Goal: Book appointment/travel/reservation

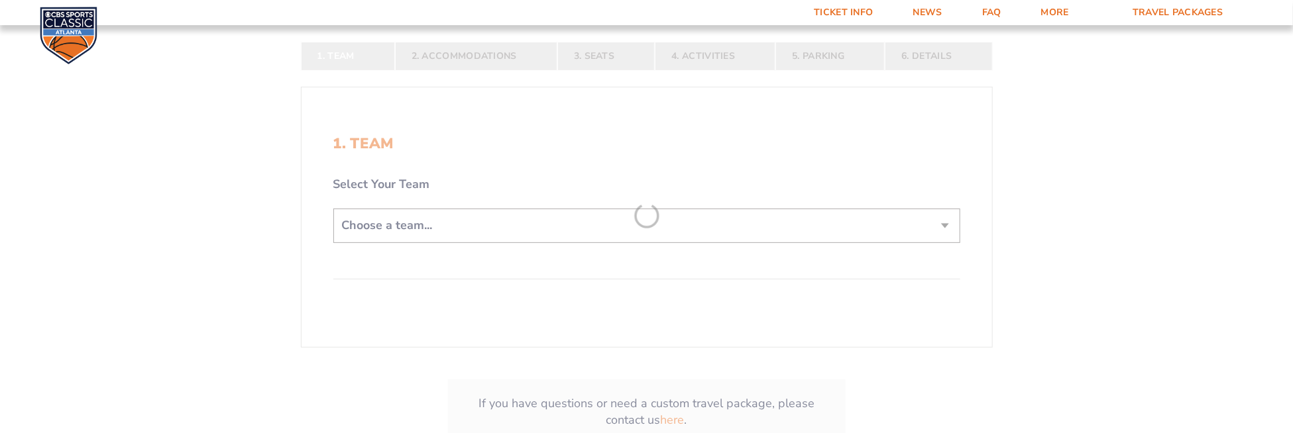
scroll to position [331, 0]
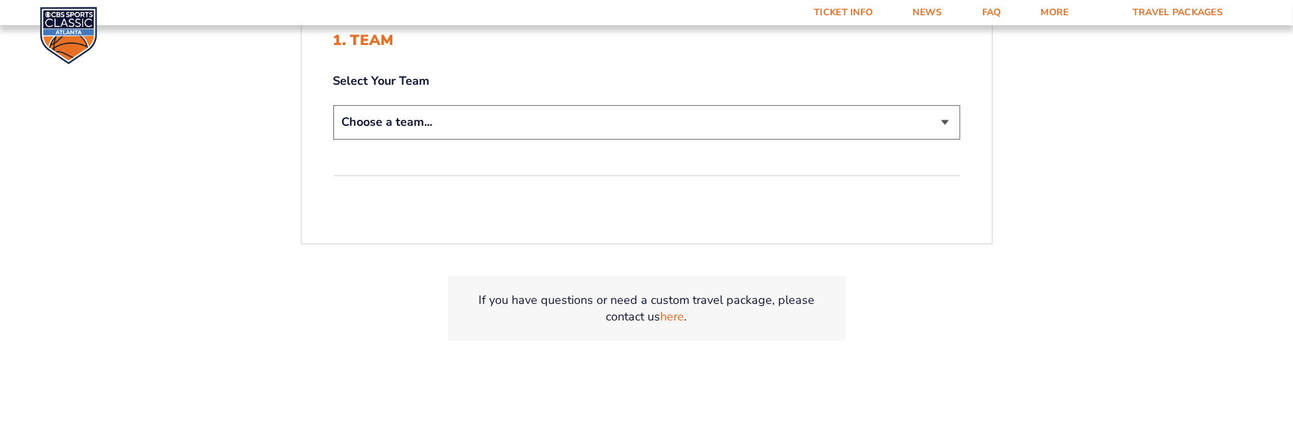
click at [529, 135] on select "Choose a team... Kentucky Wildcats Ohio State Buckeyes North Carolina Tar Heels…" at bounding box center [646, 122] width 627 height 34
select select "12956"
click at [333, 105] on select "Choose a team... Kentucky Wildcats Ohio State Buckeyes North Carolina Tar Heels…" at bounding box center [646, 122] width 627 height 34
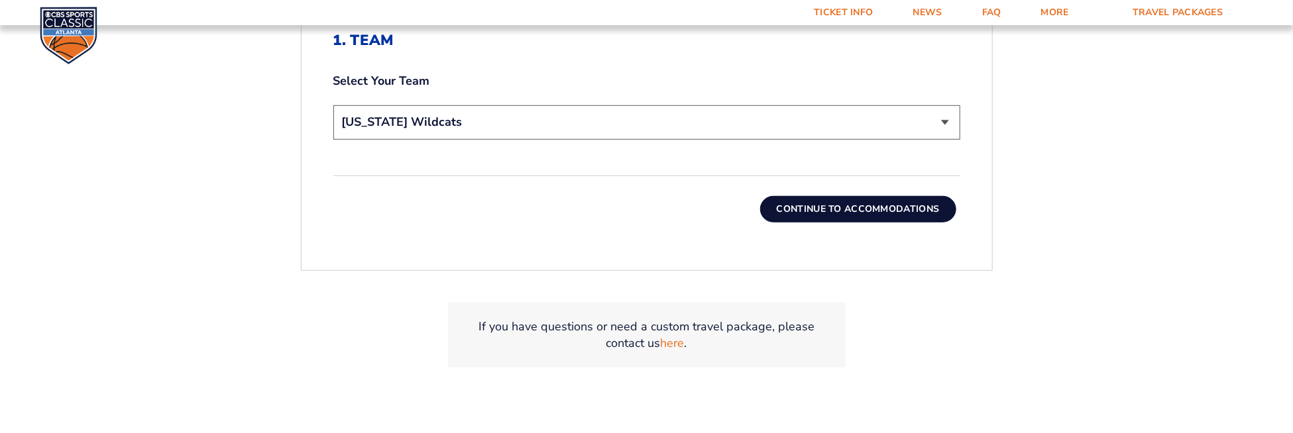
click at [777, 217] on button "Continue To Accommodations" at bounding box center [858, 209] width 196 height 27
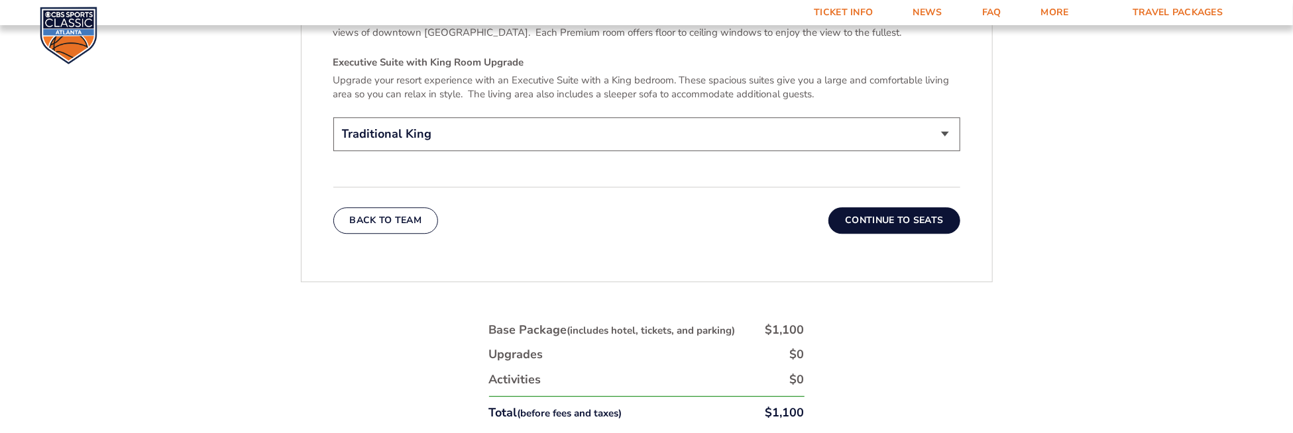
scroll to position [2192, 0]
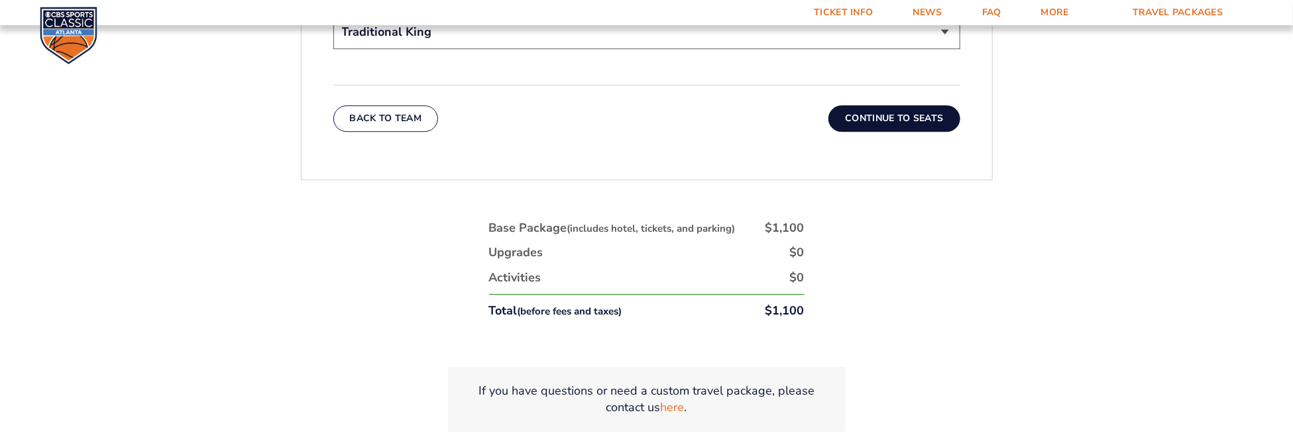
click at [884, 109] on button "Continue To Seats" at bounding box center [893, 118] width 131 height 27
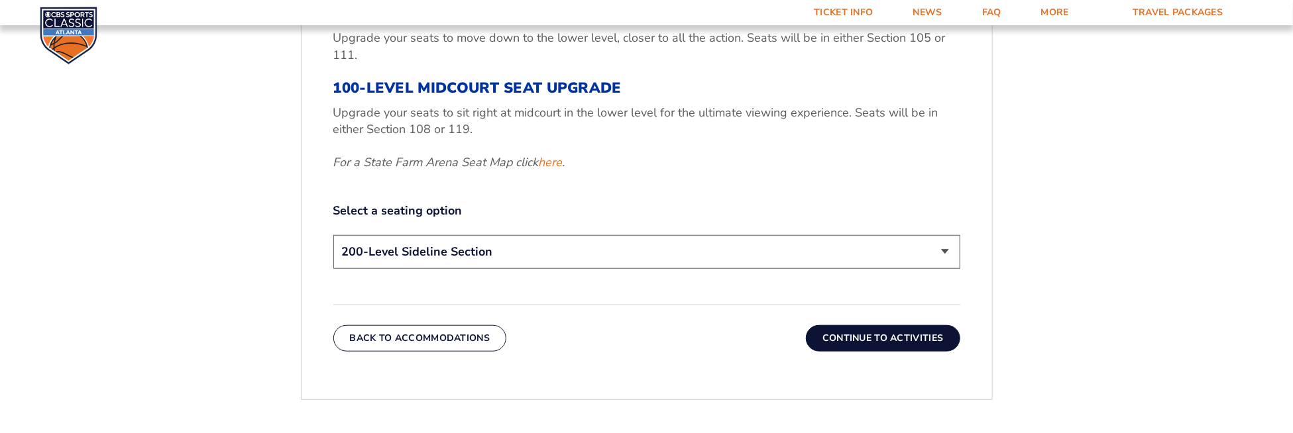
scroll to position [602, 0]
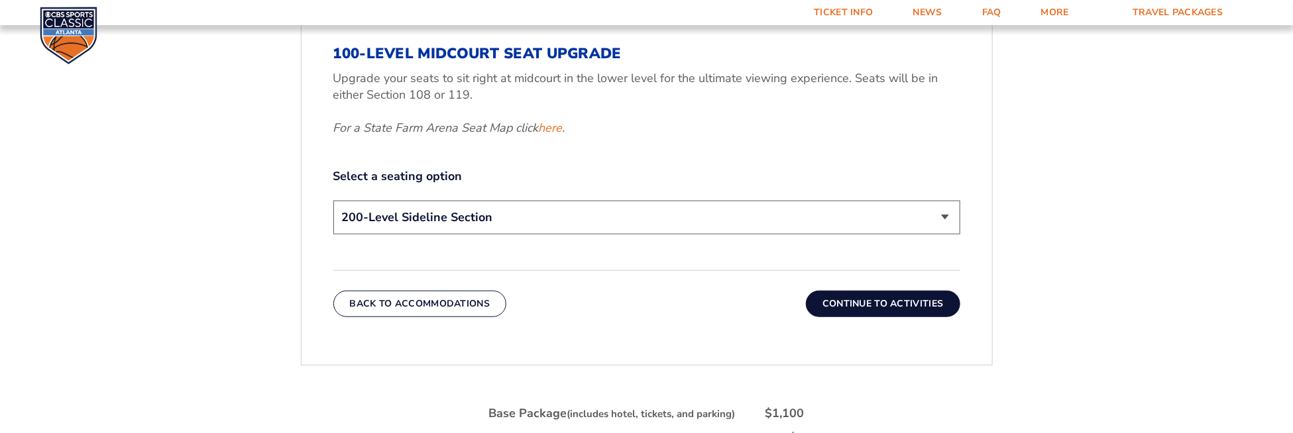
click at [520, 213] on select "200-Level Sideline Section 100-Level Corner Seat Upgrade (+$120 per person) 100…" at bounding box center [646, 218] width 627 height 34
select select "100-Level Midcourt Seat Upgrade"
click at [333, 201] on select "200-Level Sideline Section 100-Level Corner Seat Upgrade (+$120 per person) 100…" at bounding box center [646, 218] width 627 height 34
click at [852, 304] on button "Continue To Activities" at bounding box center [883, 304] width 154 height 27
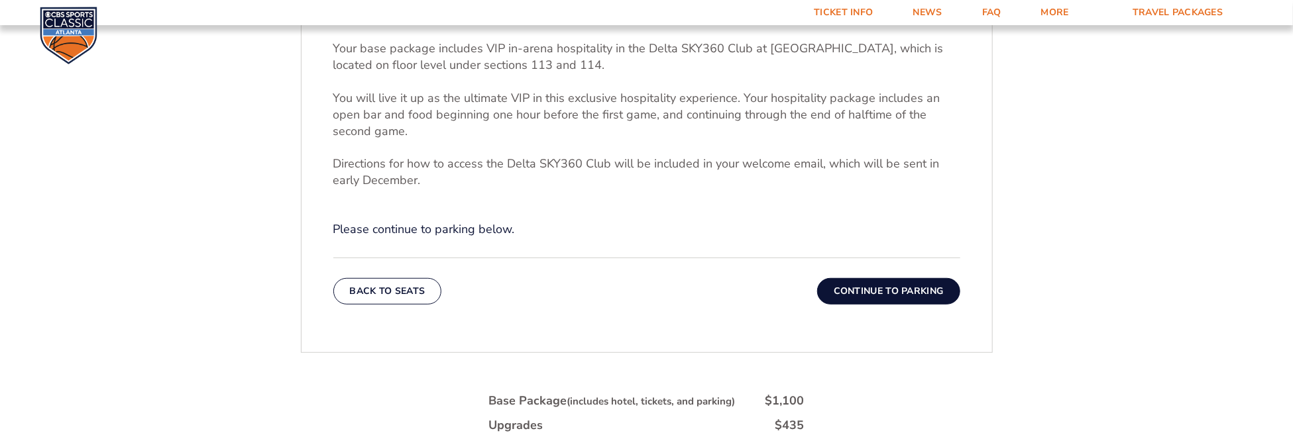
scroll to position [403, 0]
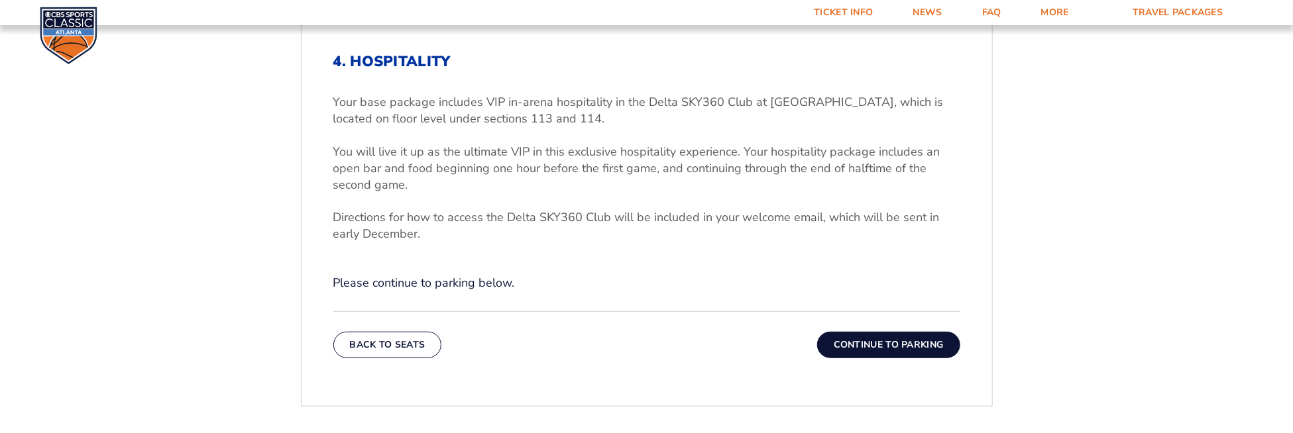
click at [833, 343] on button "Continue To Parking" at bounding box center [888, 345] width 143 height 27
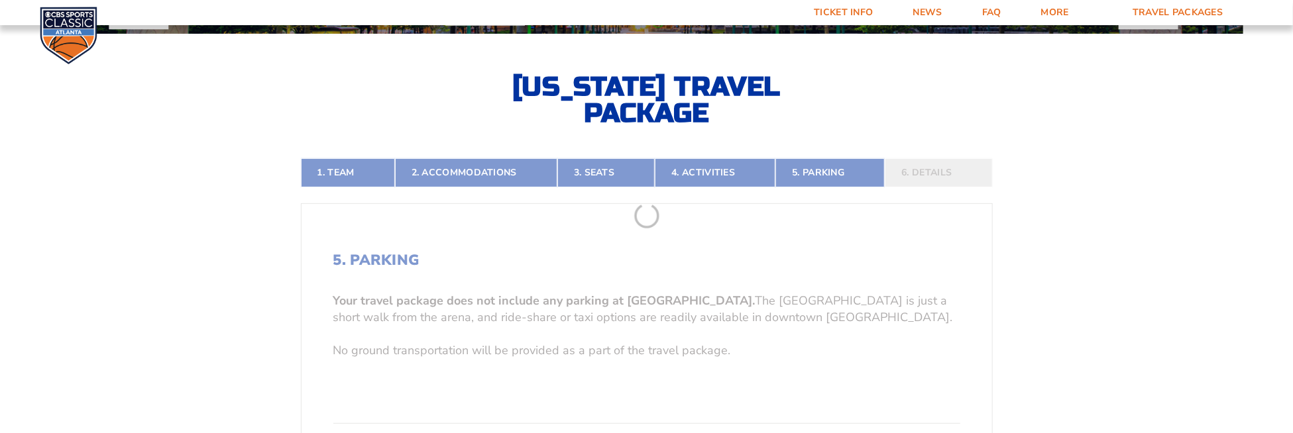
scroll to position [469, 0]
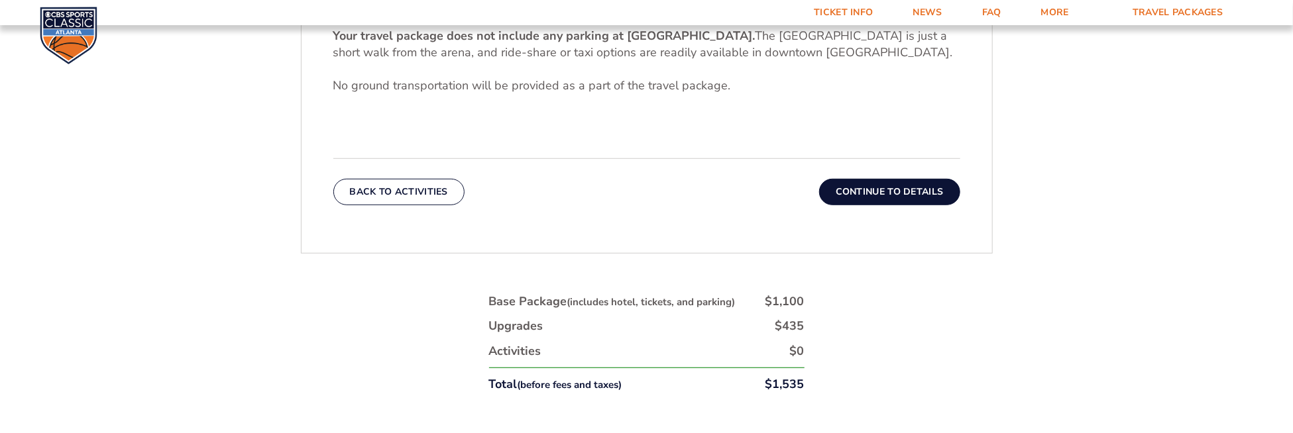
click at [881, 185] on button "Continue To Details" at bounding box center [889, 192] width 141 height 27
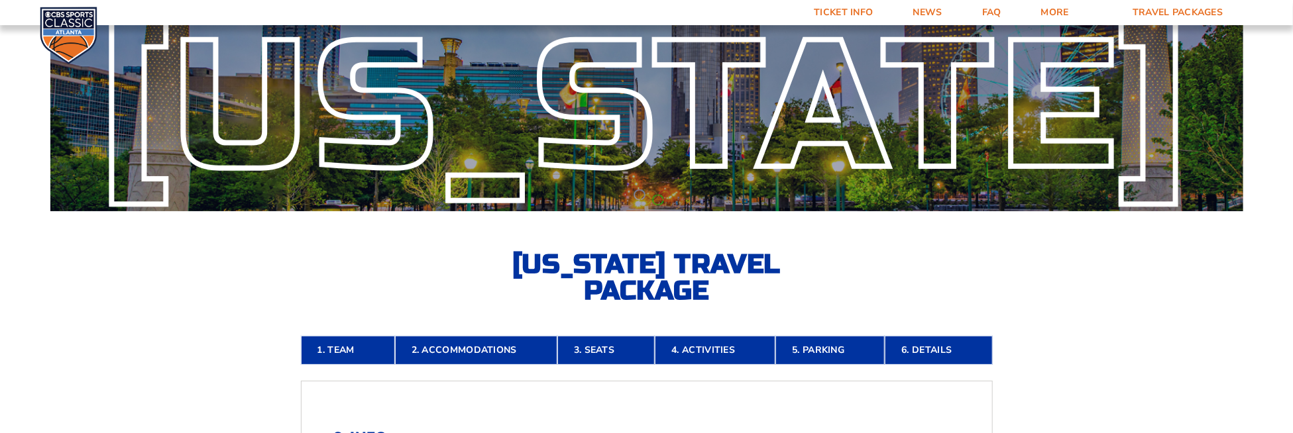
scroll to position [0, 0]
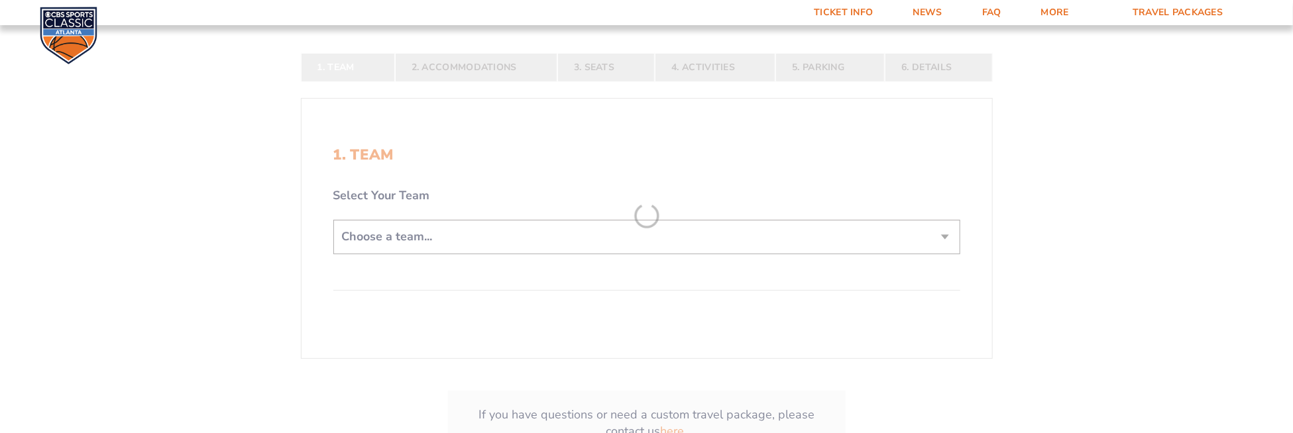
scroll to position [265, 0]
